Goal: Transaction & Acquisition: Purchase product/service

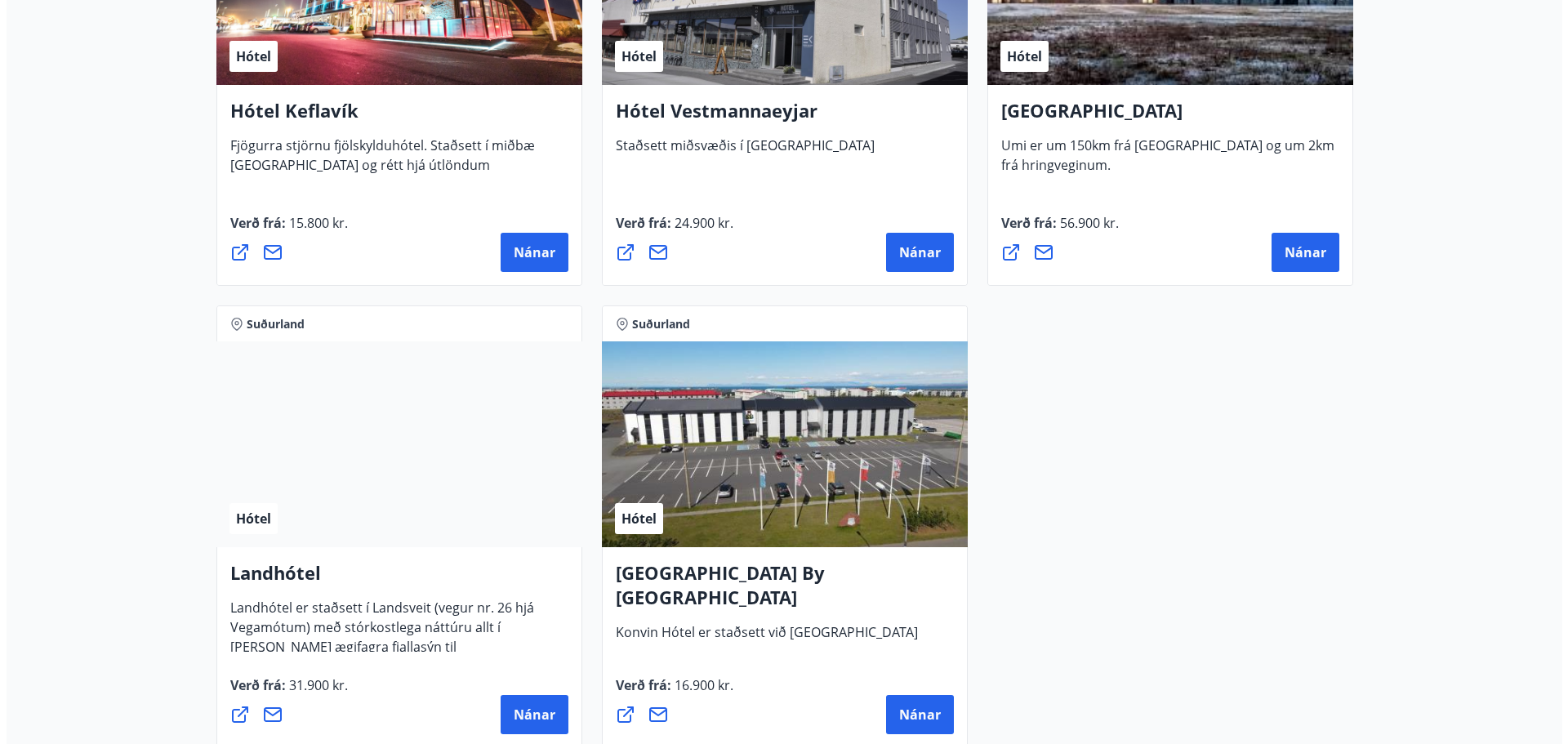
scroll to position [3977, 0]
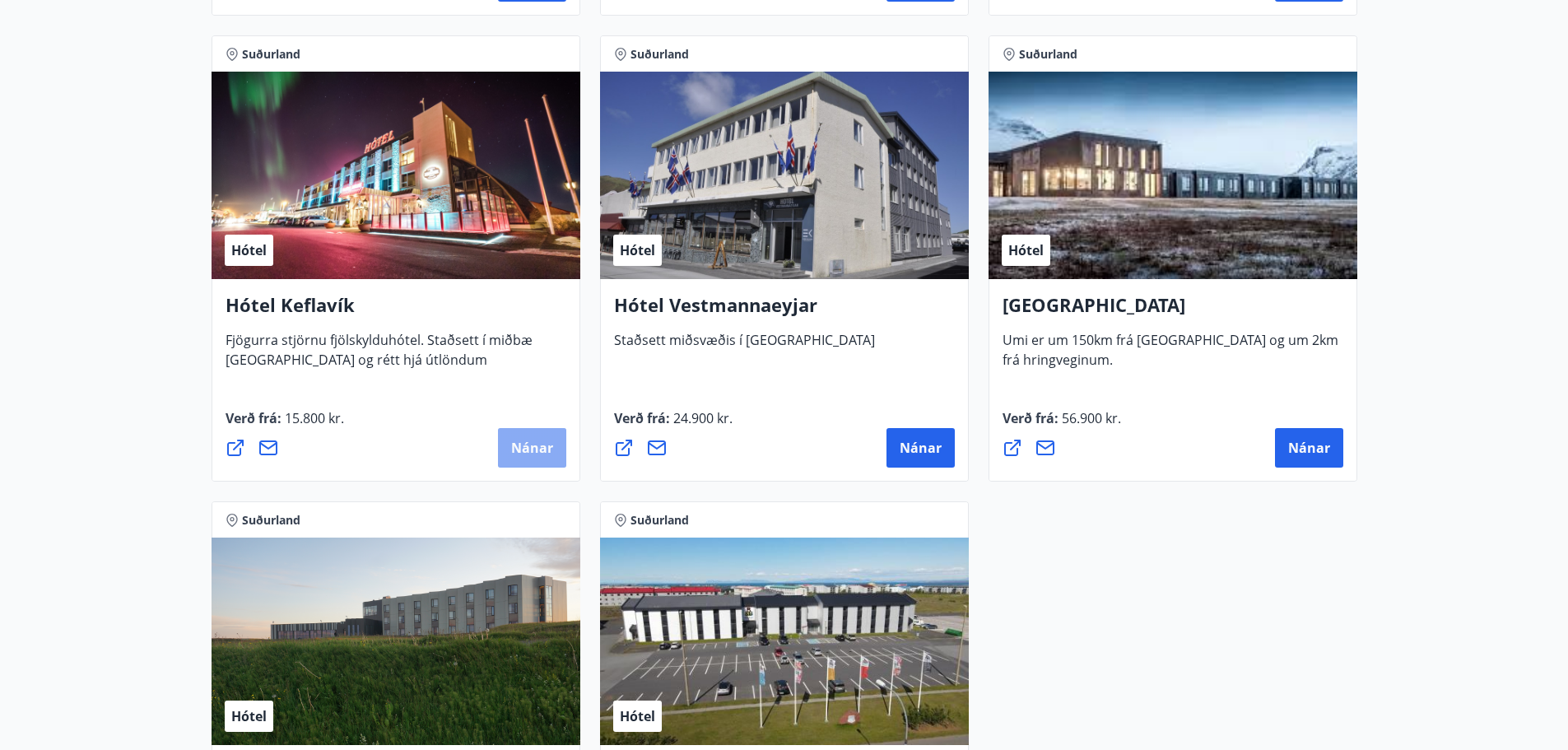
click at [525, 442] on span "Nánar" at bounding box center [532, 448] width 42 height 18
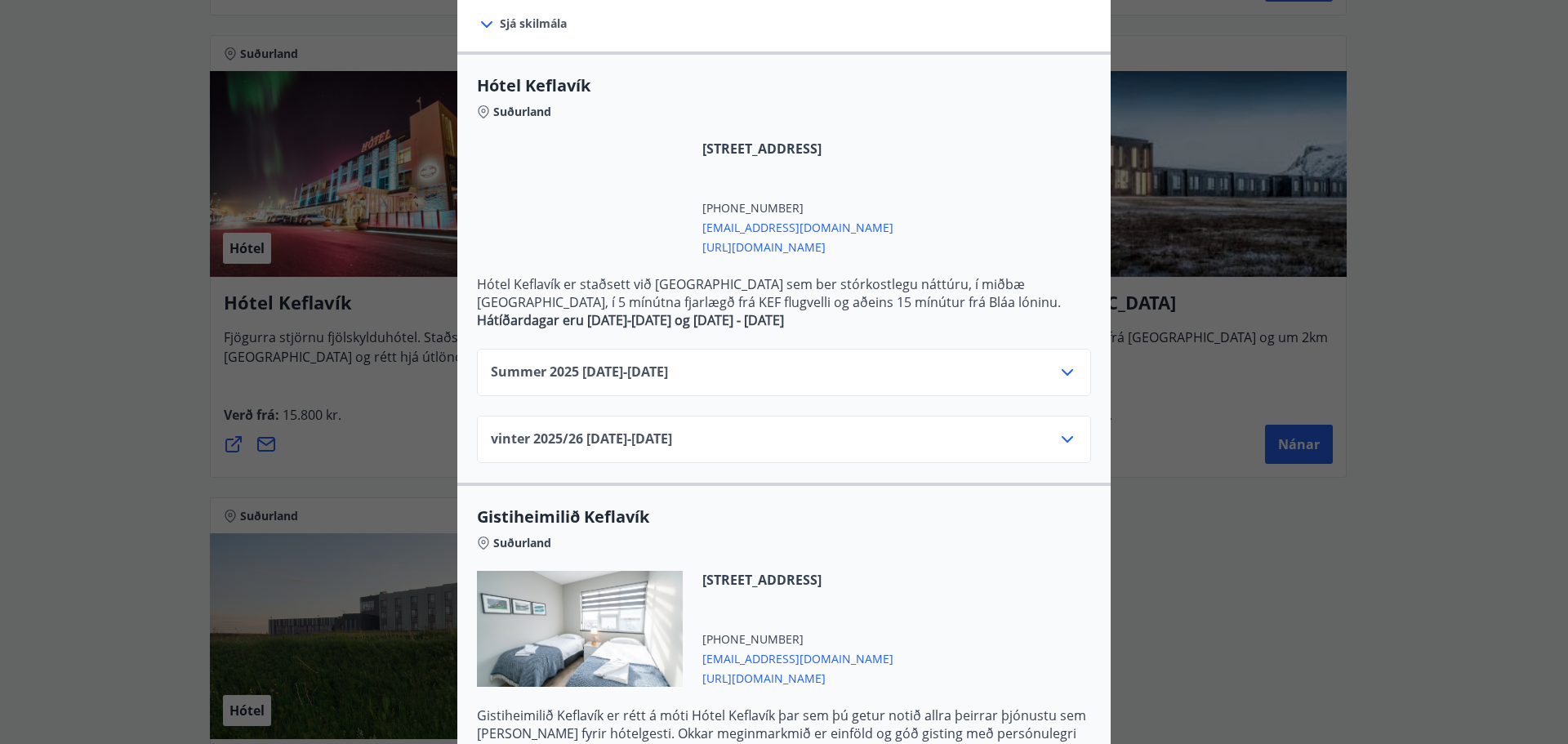
scroll to position [246, 0]
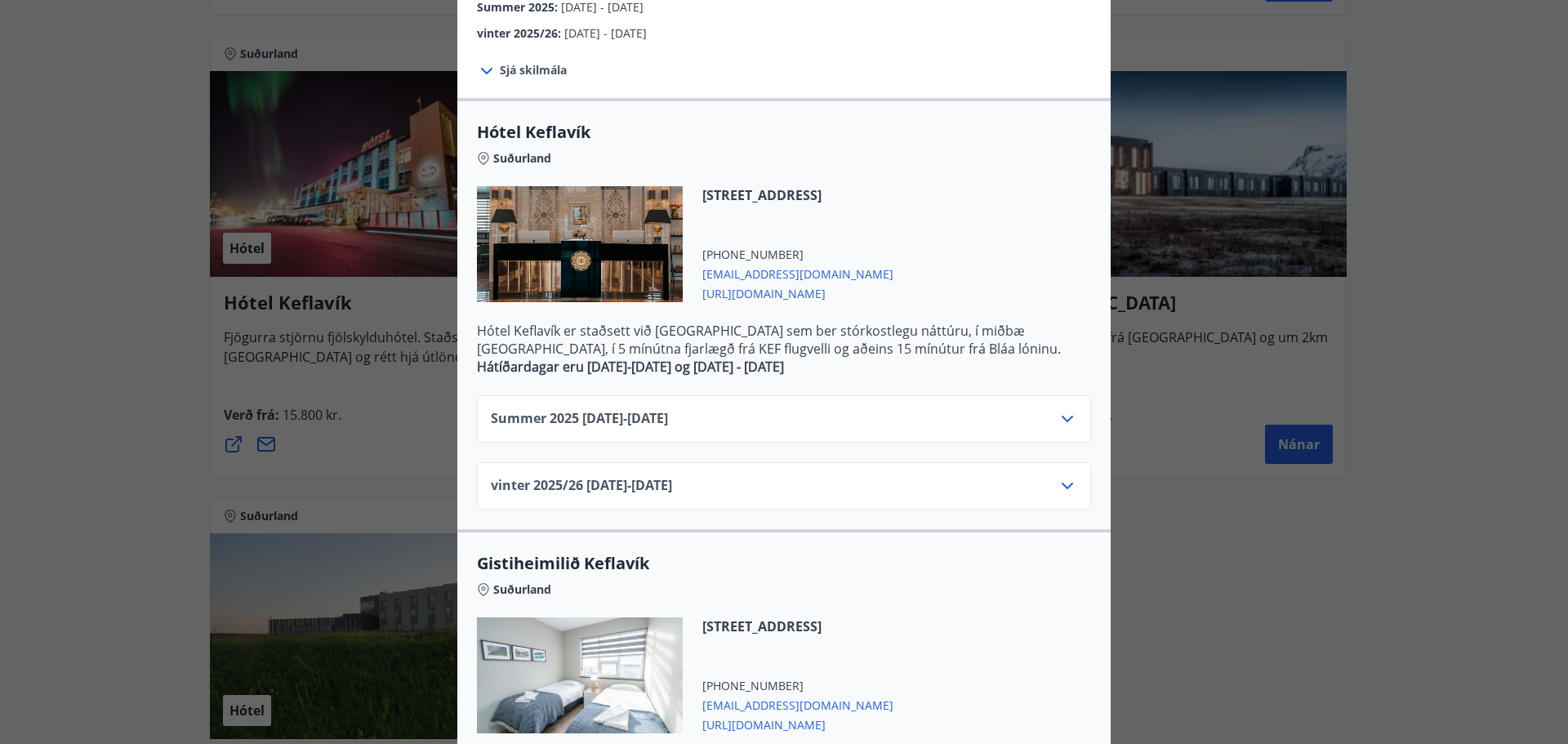
click at [715, 489] on div "vinter 2025/[PHONE_NUMBER][DATE] - [DATE]" at bounding box center [784, 493] width 586 height 33
click at [1061, 482] on icon at bounding box center [1067, 486] width 20 height 20
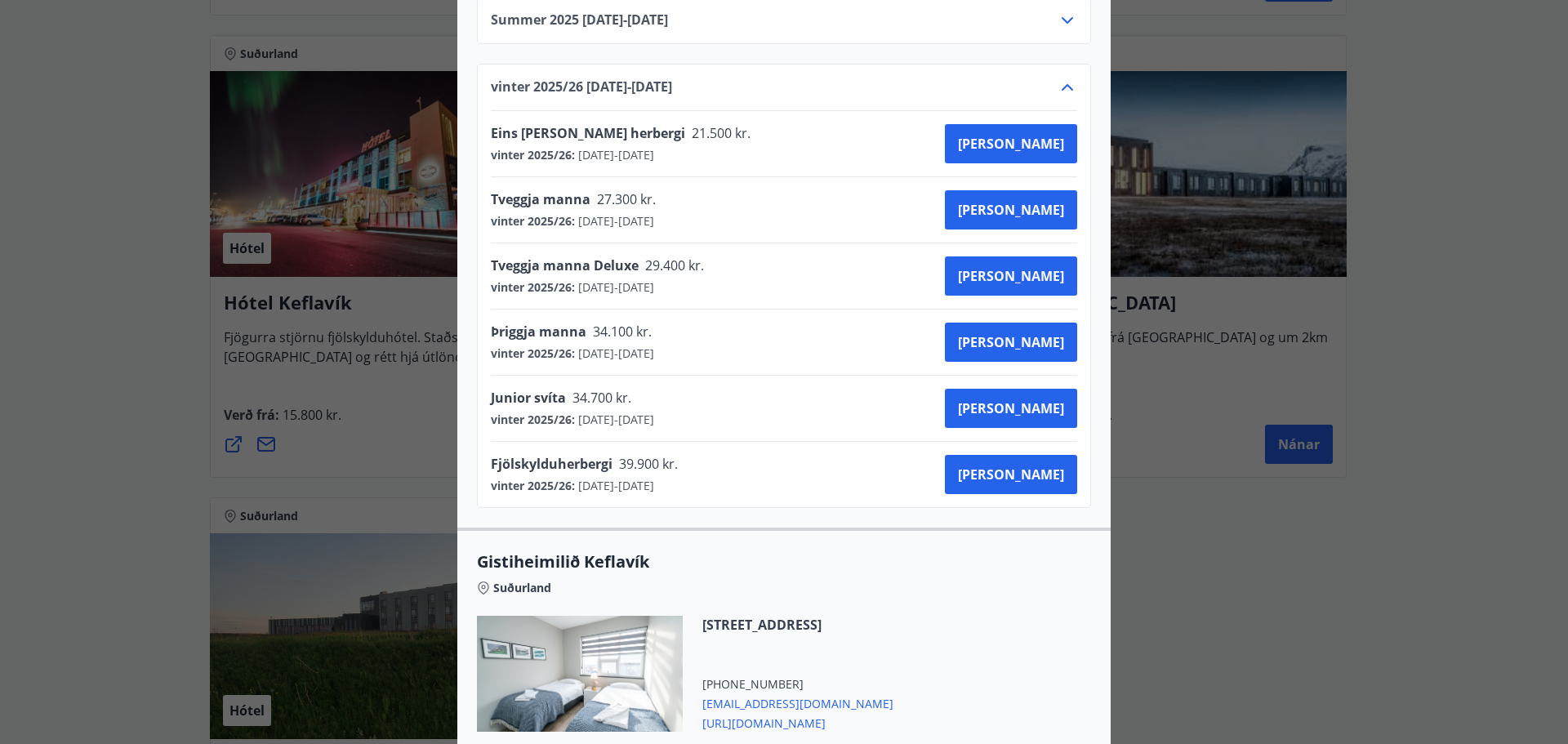
scroll to position [643, 0]
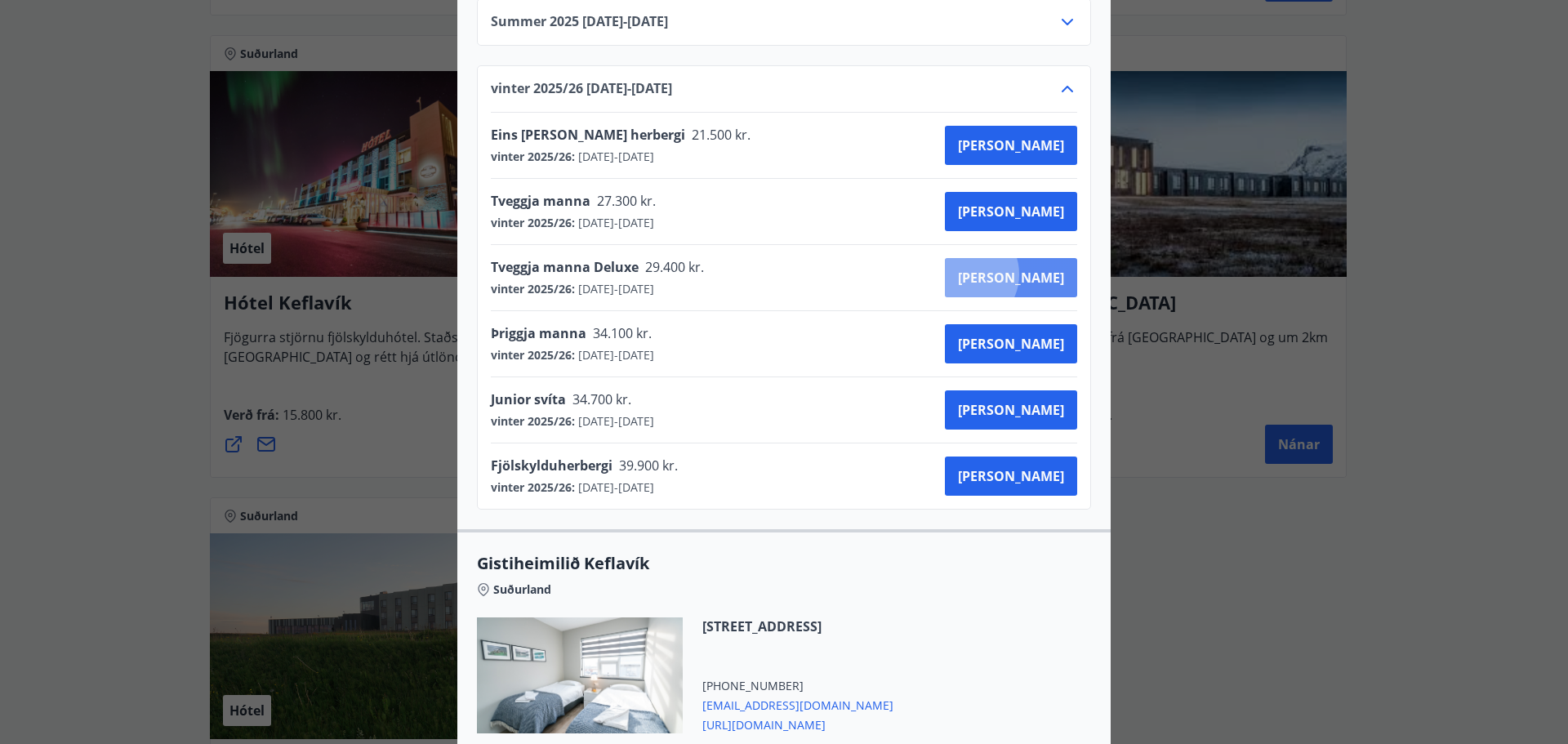
click at [1023, 274] on span "[PERSON_NAME]" at bounding box center [1010, 277] width 106 height 18
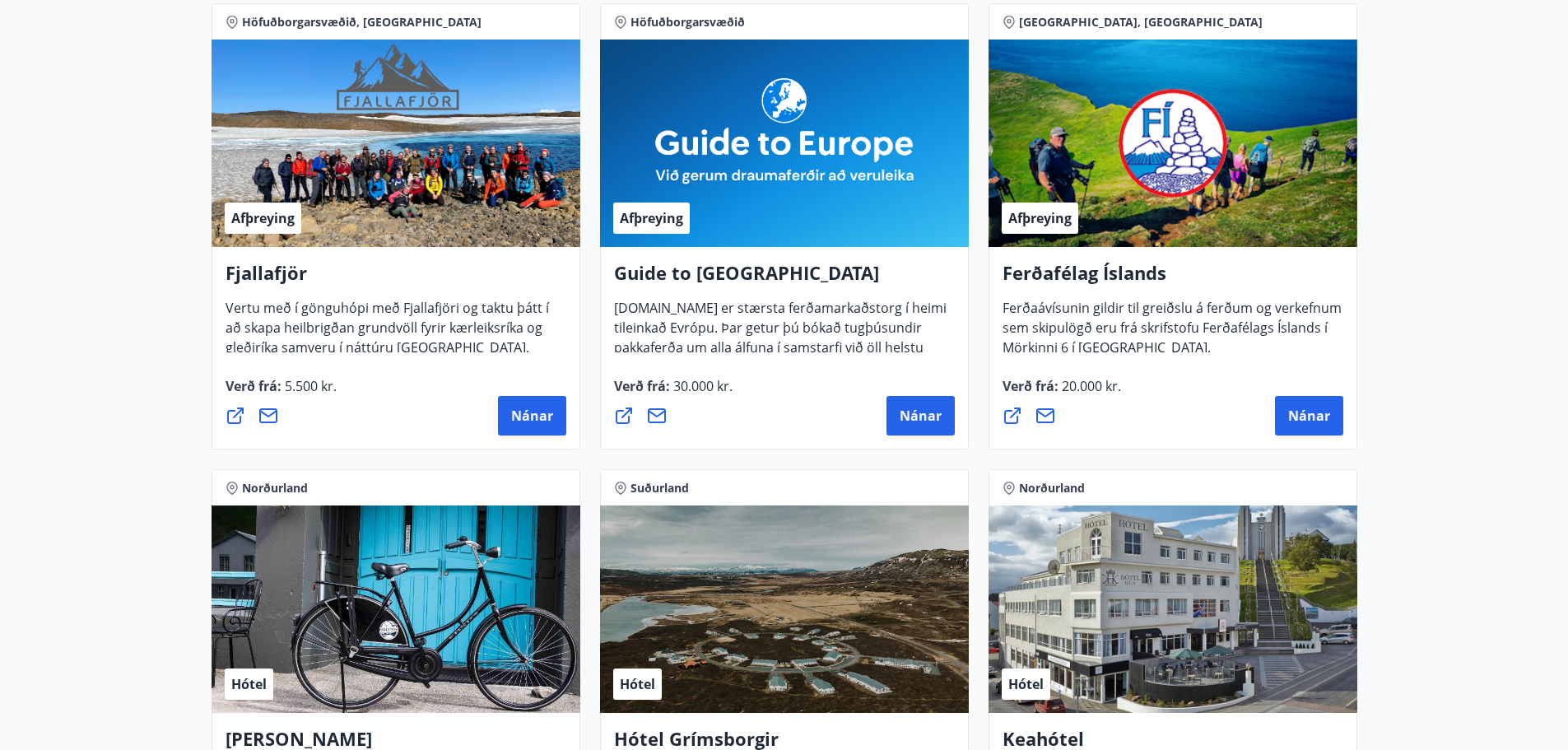
scroll to position [332, 0]
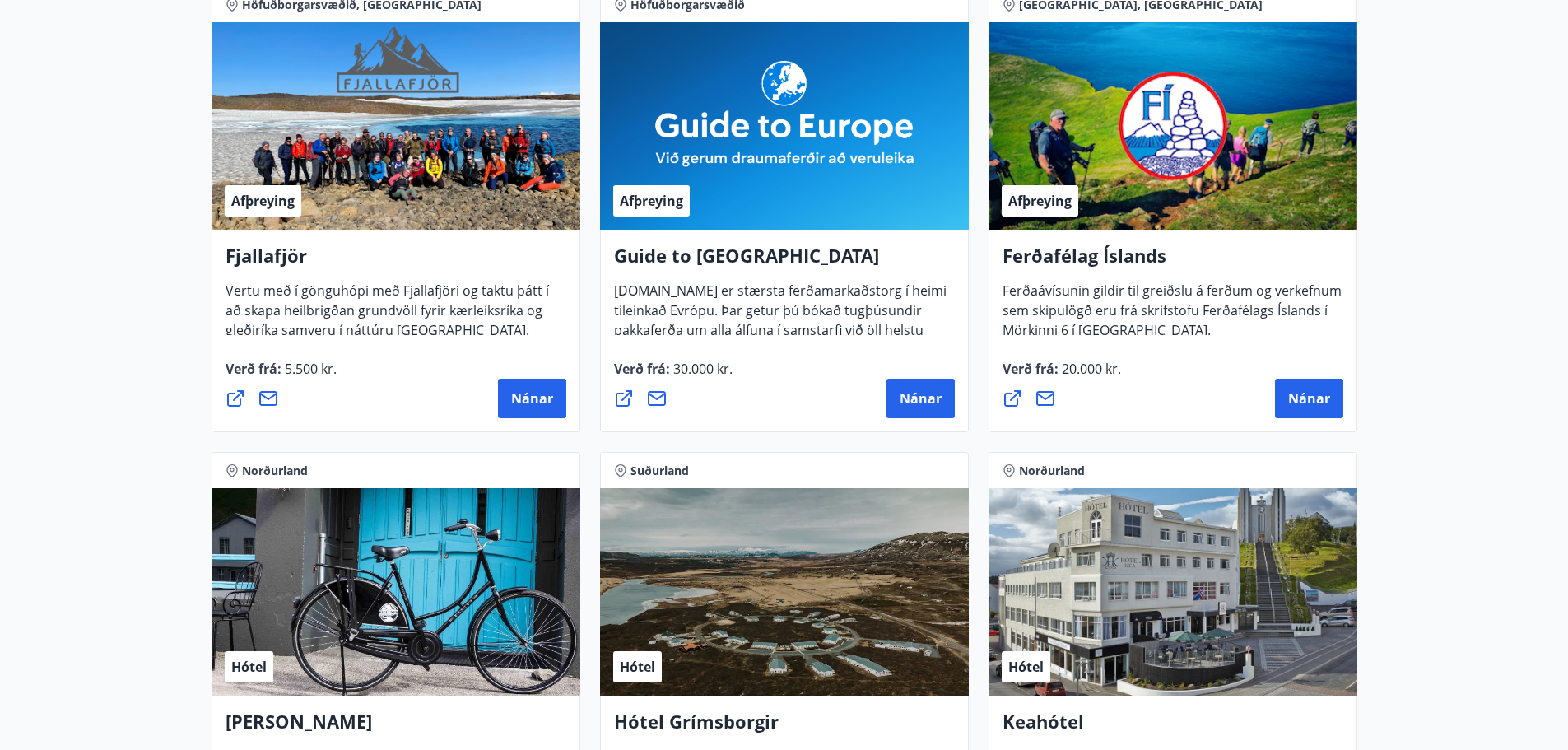
click at [1186, 632] on div "Hótel" at bounding box center [1173, 591] width 368 height 207
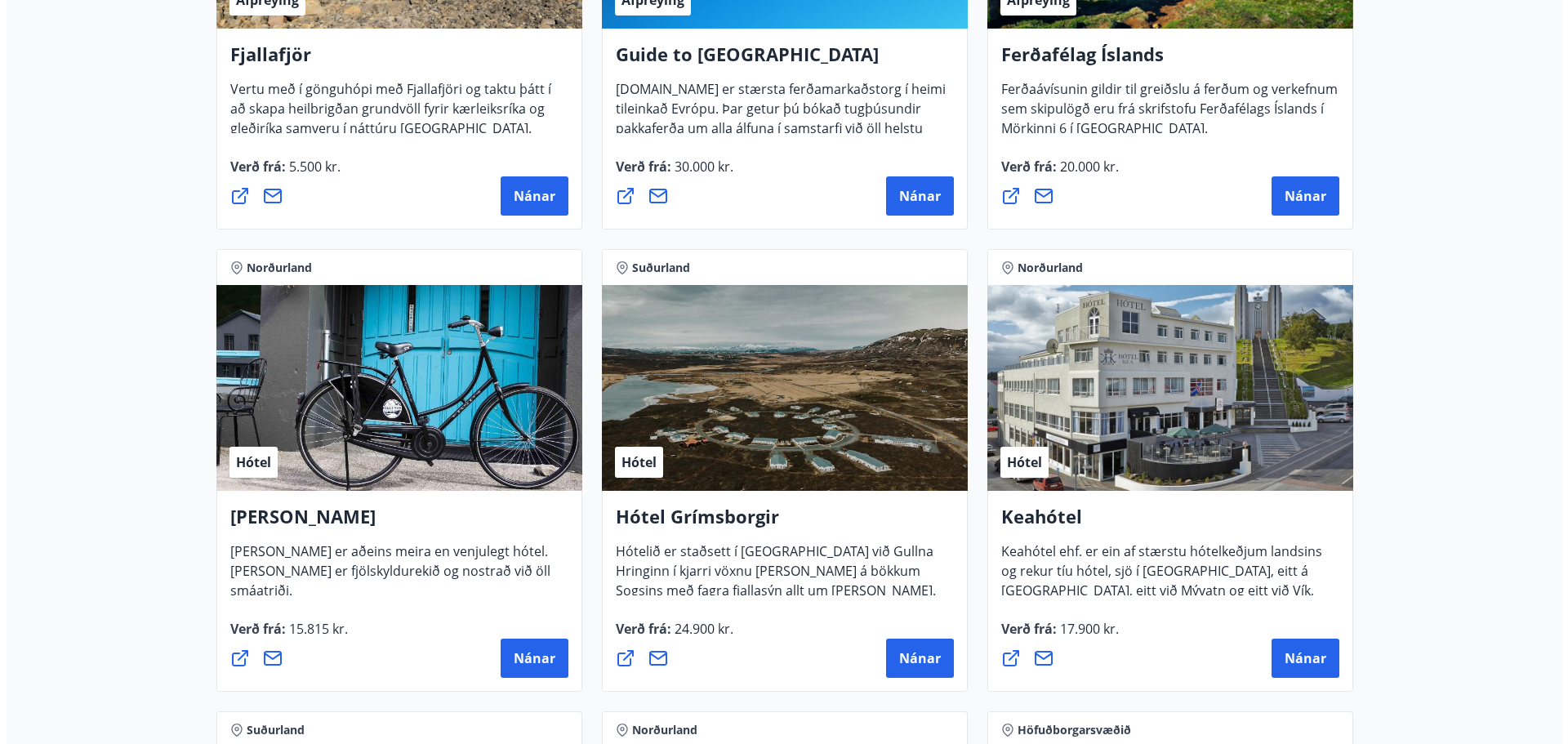
scroll to position [574, 0]
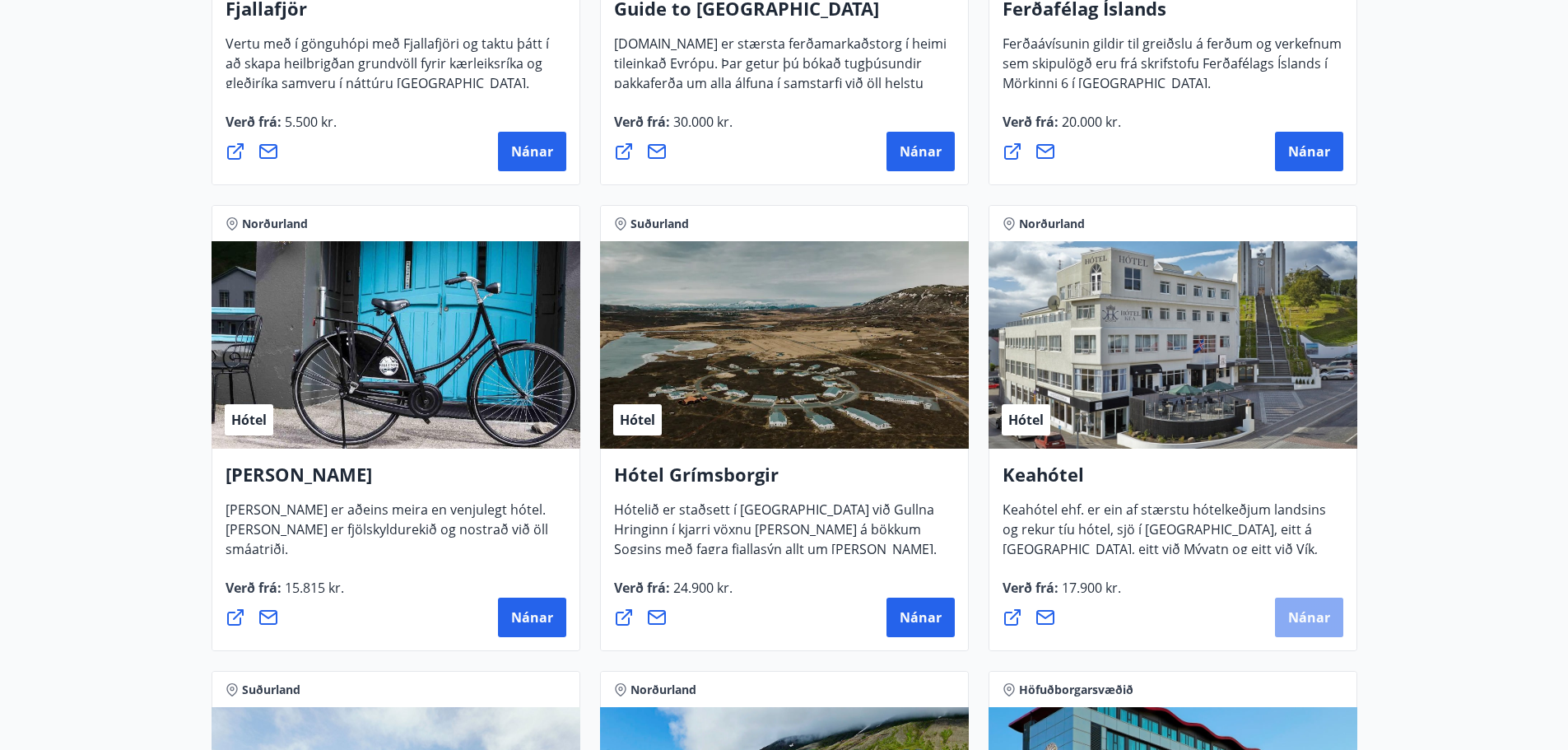
click at [1311, 627] on button "Nánar" at bounding box center [1308, 617] width 68 height 39
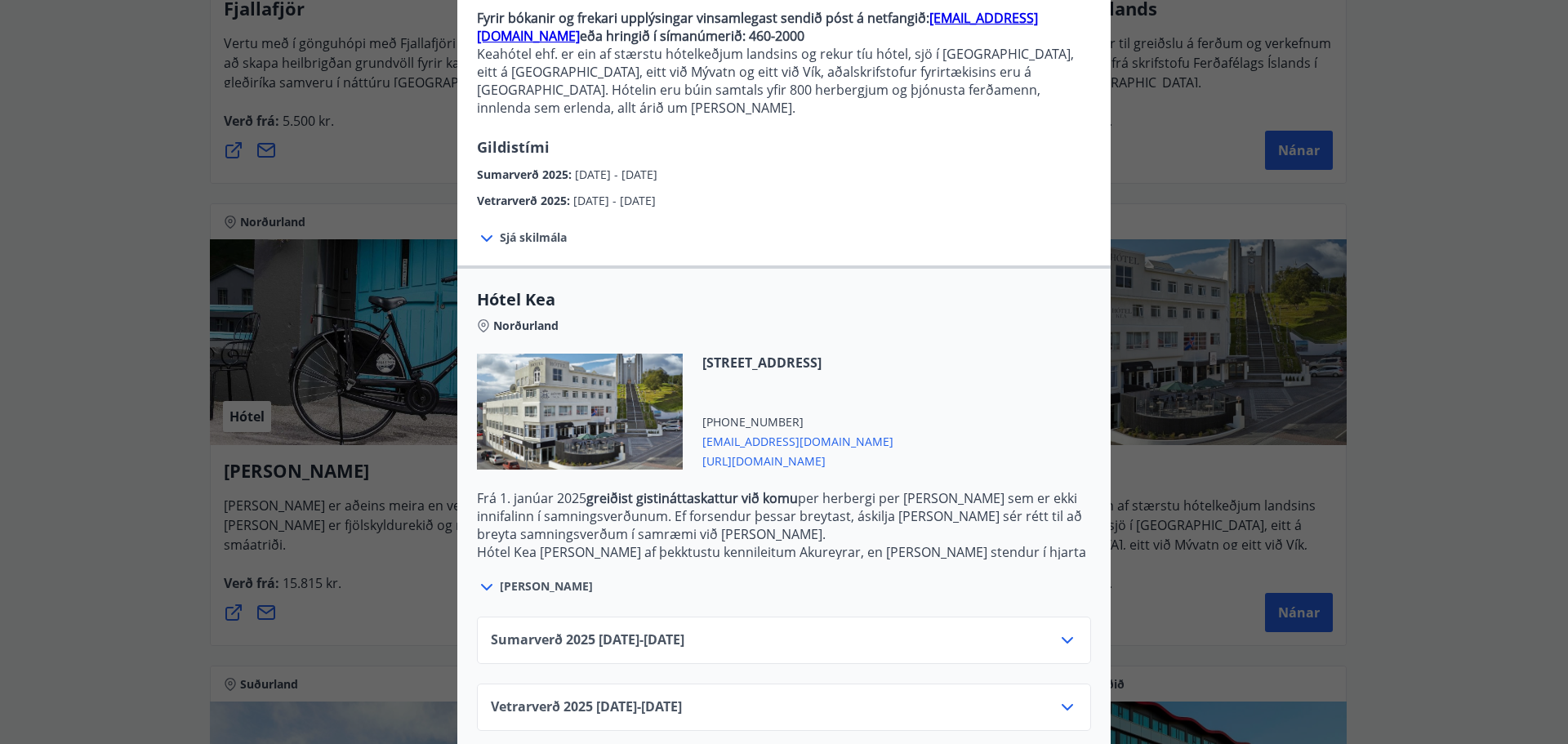
scroll to position [170, 0]
click at [1061, 696] on icon at bounding box center [1067, 706] width 20 height 20
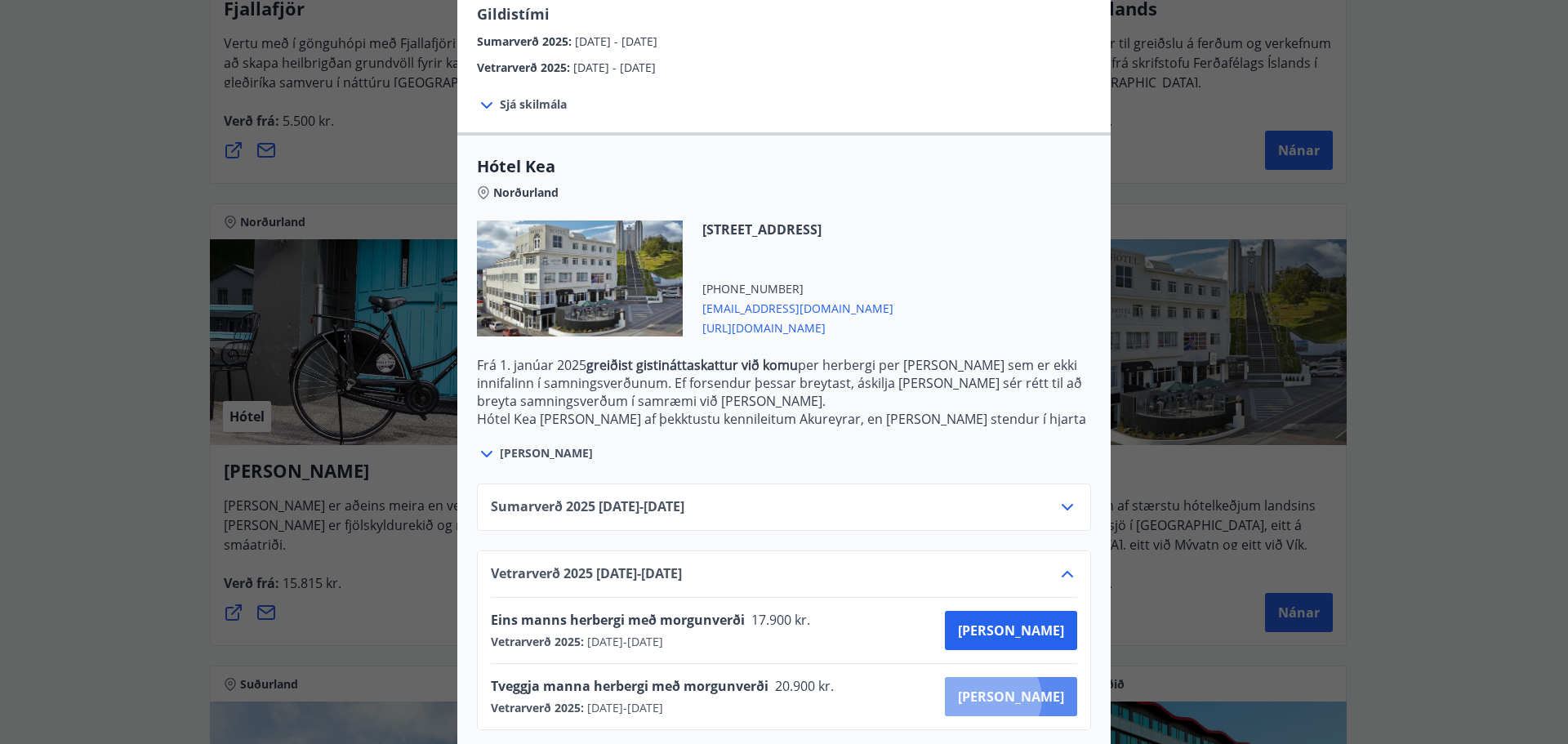
click at [1049, 687] on span "[PERSON_NAME]" at bounding box center [1010, 696] width 106 height 18
